Goal: Task Accomplishment & Management: Use online tool/utility

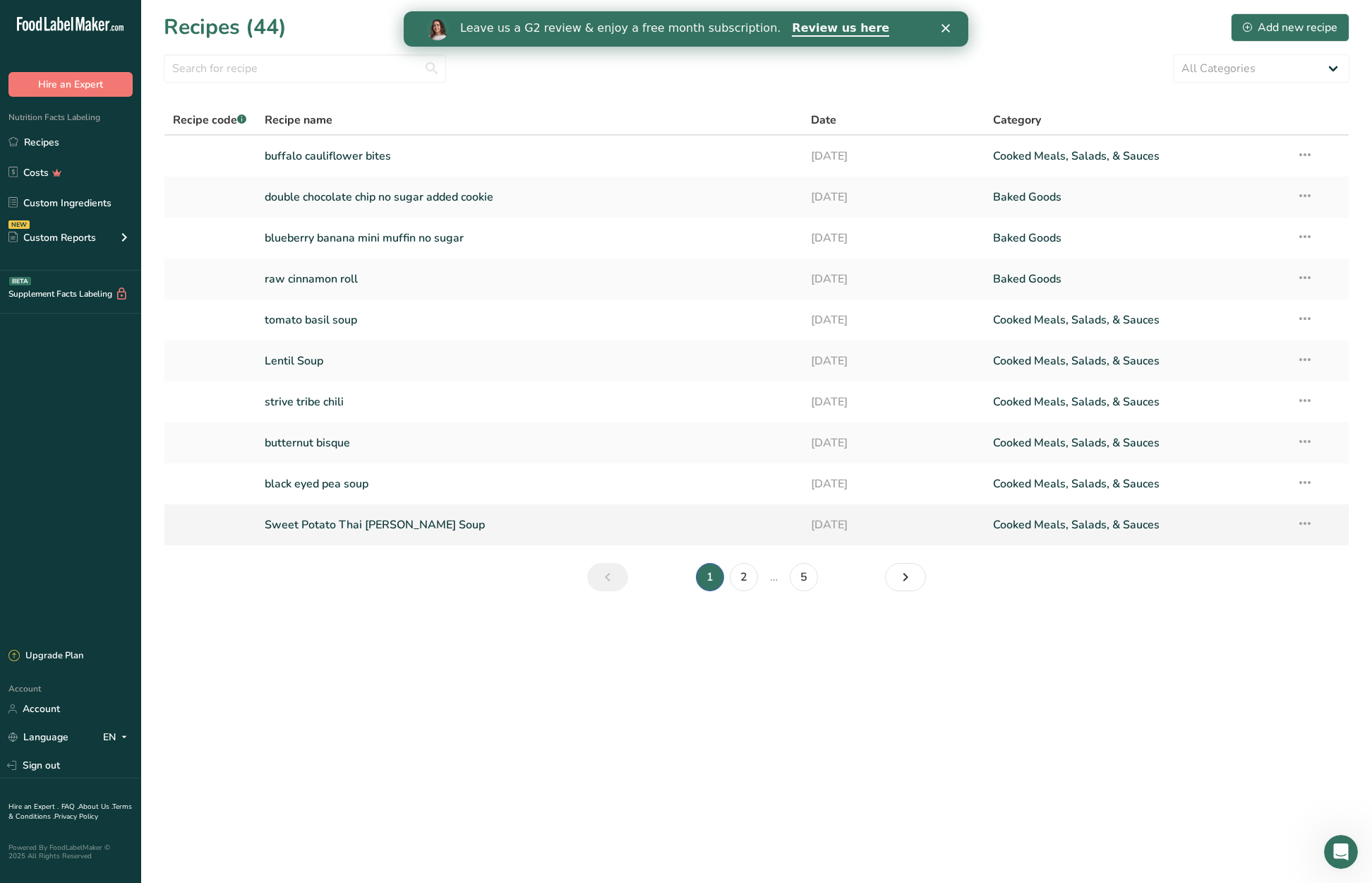
click at [386, 517] on link "Sweet Potato Thai [PERSON_NAME] Soup" at bounding box center [530, 525] width 530 height 30
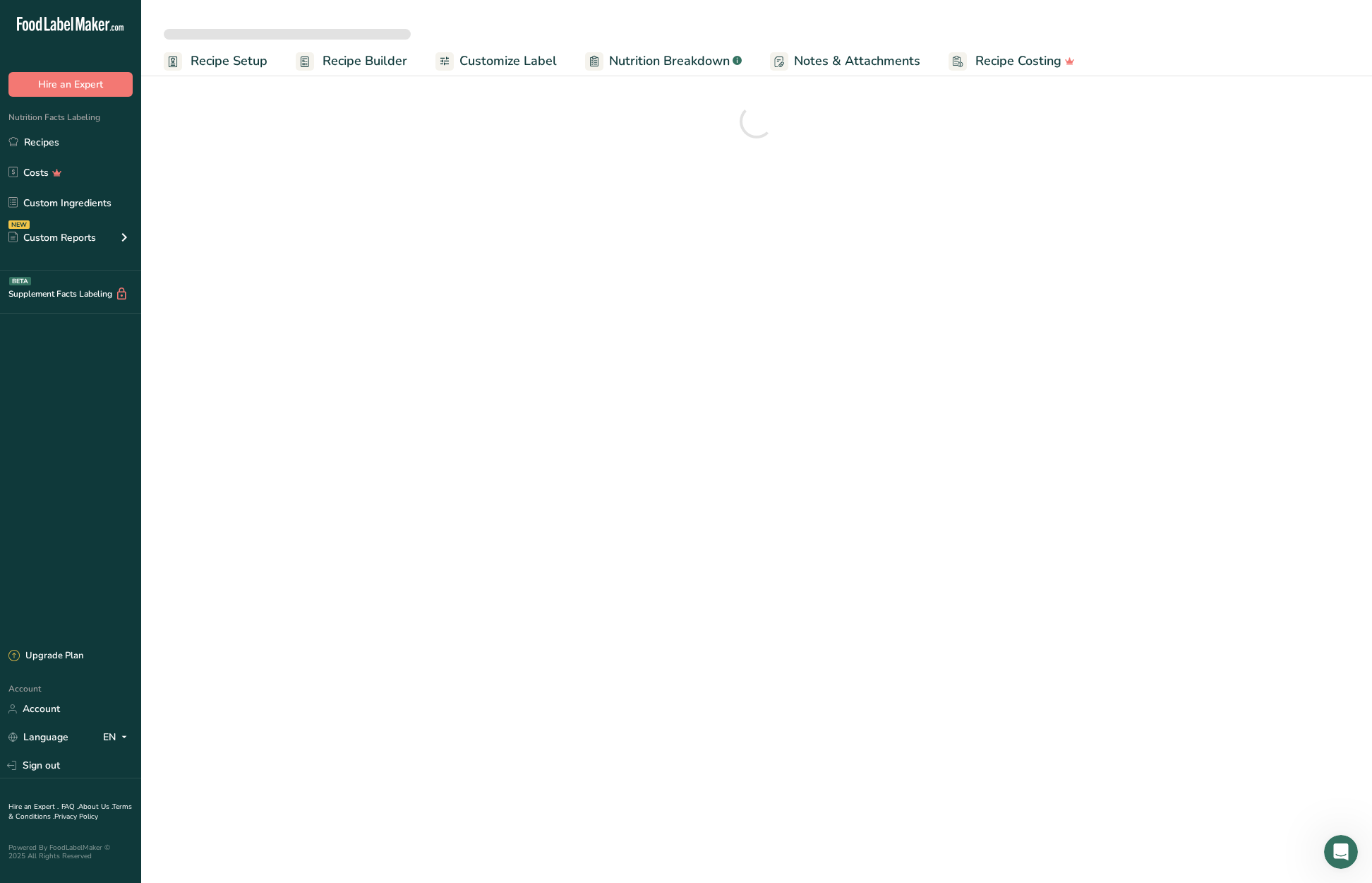
click at [244, 56] on span "Recipe Setup" at bounding box center [229, 61] width 77 height 19
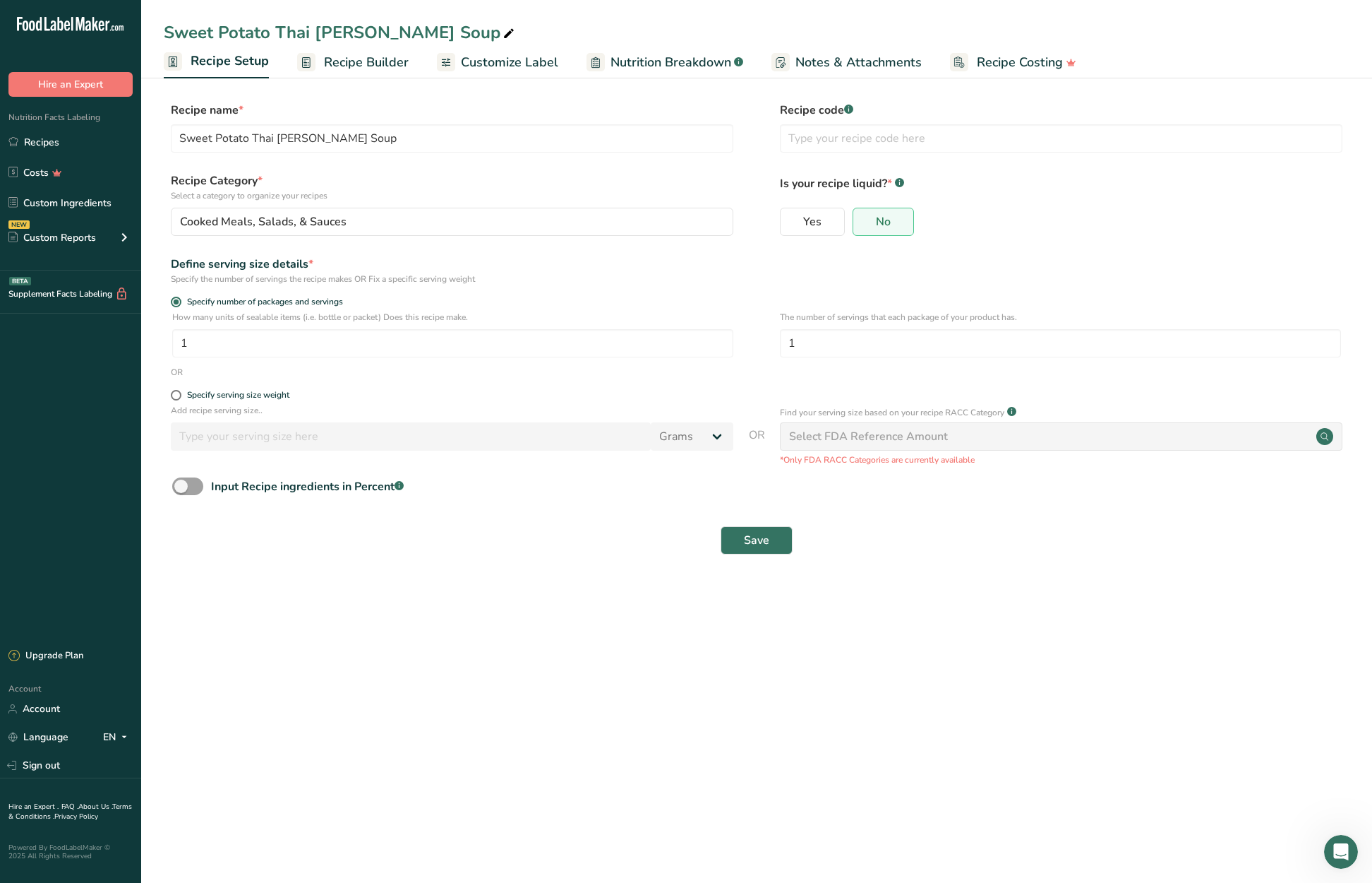
click at [378, 63] on span "Recipe Builder" at bounding box center [366, 62] width 85 height 19
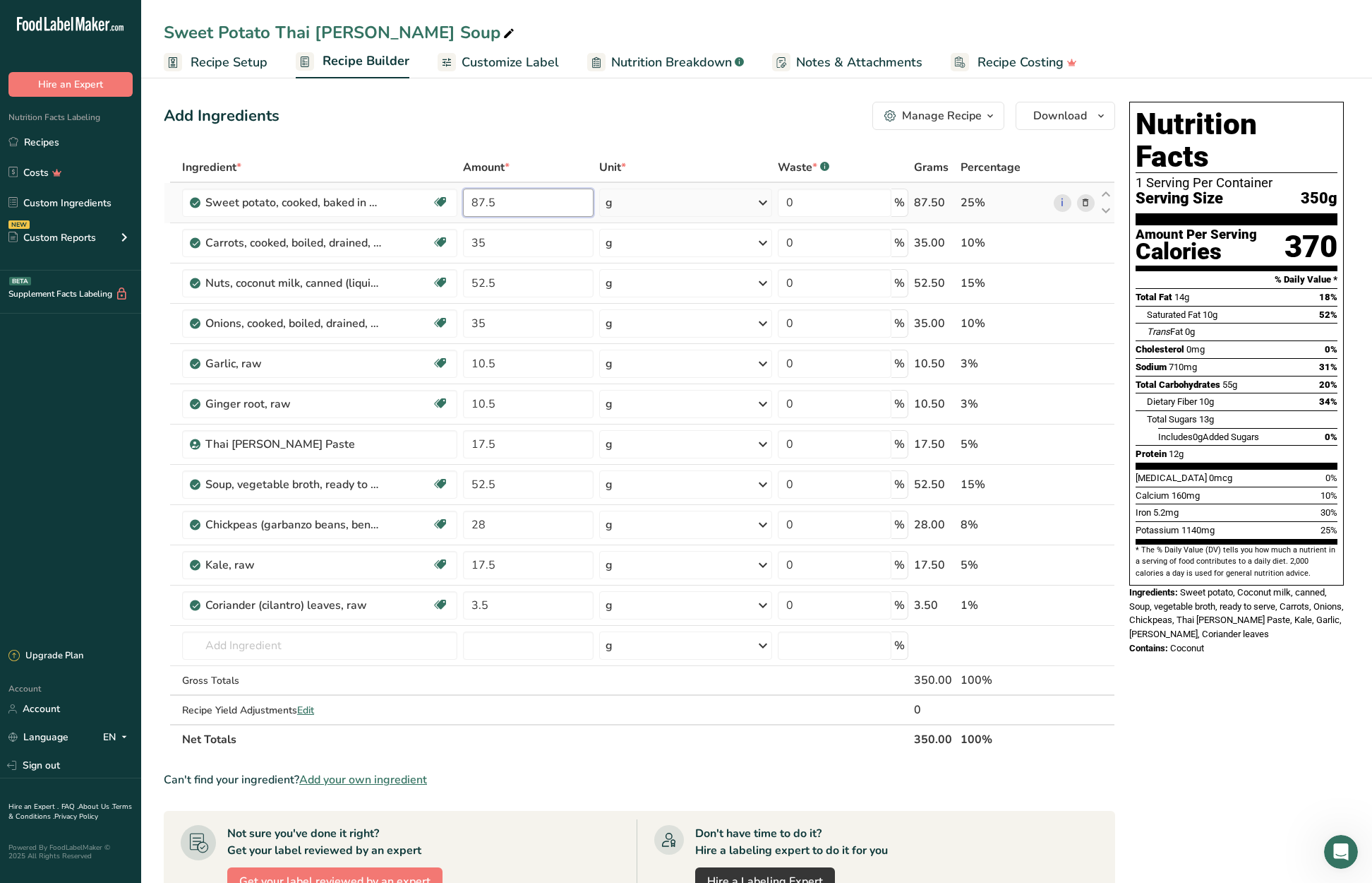
drag, startPoint x: 501, startPoint y: 203, endPoint x: 470, endPoint y: 201, distance: 31.1
click at [470, 201] on input "87.5" at bounding box center [528, 203] width 130 height 28
click at [521, 134] on div "Add Ingredients Manage Recipe Delete Recipe Duplicate Recipe Scale Recipe Save …" at bounding box center [644, 690] width 960 height 1188
